Goal: Task Accomplishment & Management: Manage account settings

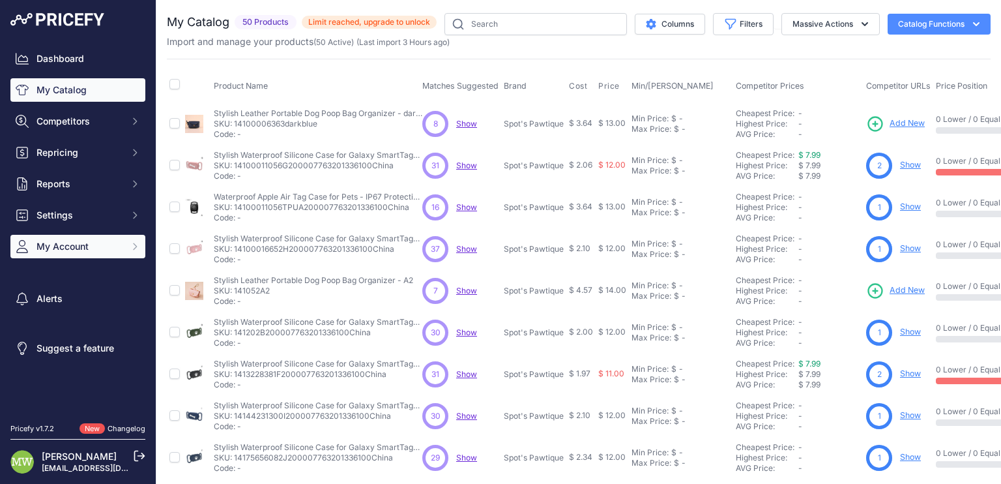
click at [111, 253] on button "My Account" at bounding box center [77, 246] width 135 height 23
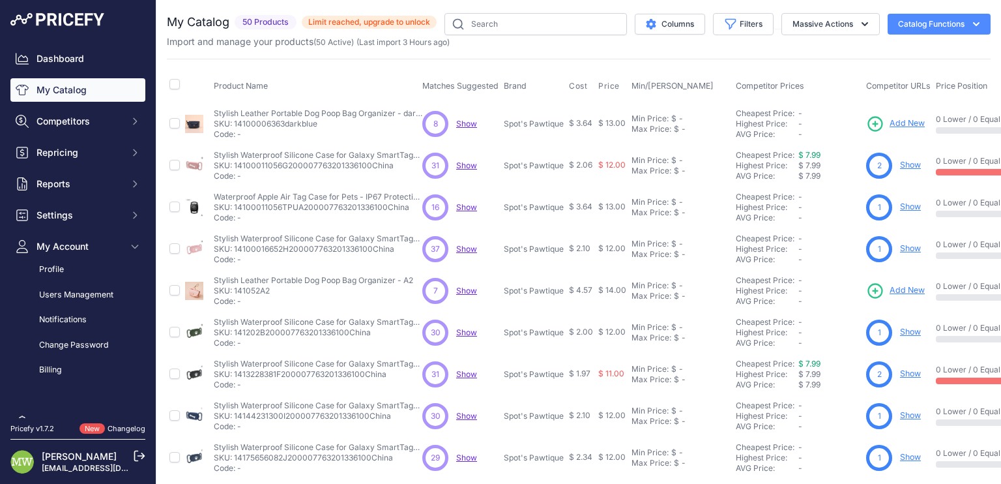
click at [395, 21] on span "Limit reached, upgrade to unlock" at bounding box center [369, 22] width 135 height 13
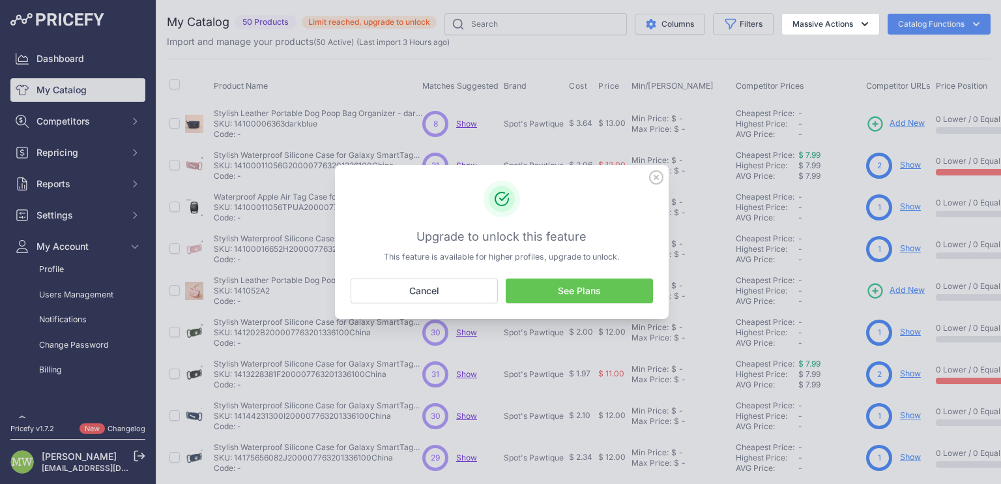
click at [553, 295] on link "See Plans" at bounding box center [579, 290] width 147 height 25
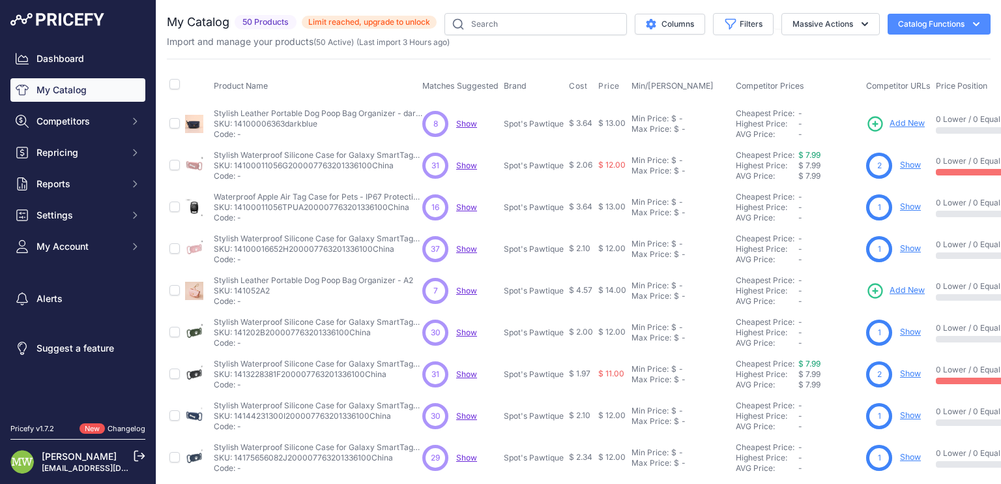
click at [912, 163] on link "Show" at bounding box center [910, 165] width 21 height 10
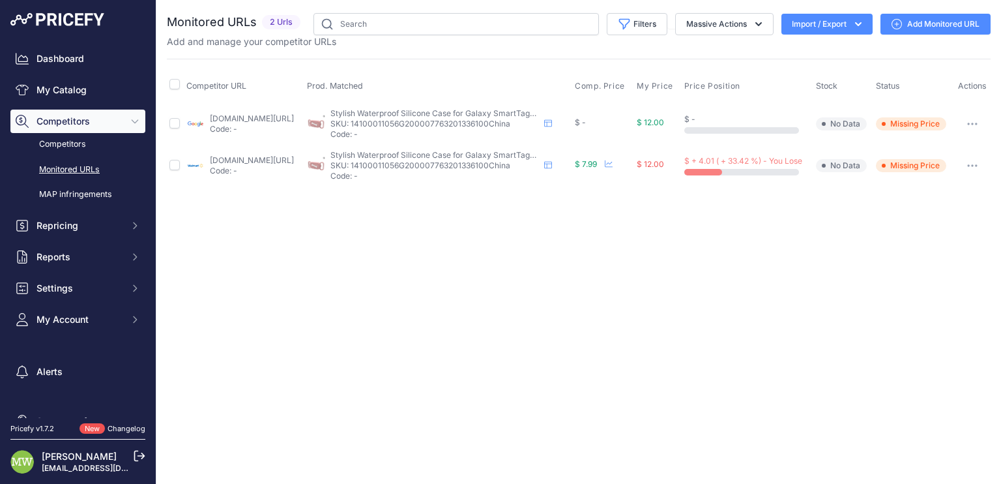
click at [973, 165] on icon "button" at bounding box center [972, 165] width 1 height 1
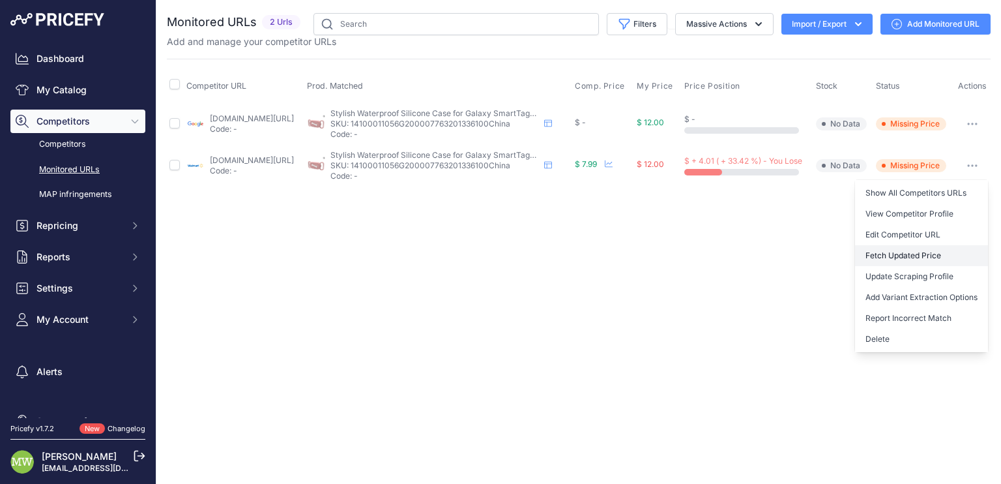
click at [930, 255] on button "Fetch Updated Price" at bounding box center [921, 255] width 133 height 21
